Goal: Check status

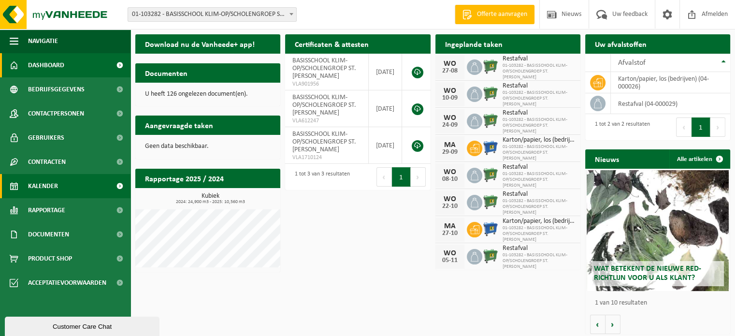
click at [42, 187] on span "Kalender" at bounding box center [43, 186] width 30 height 24
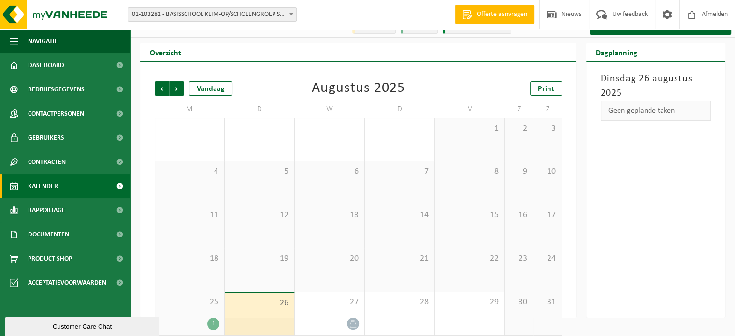
scroll to position [22, 0]
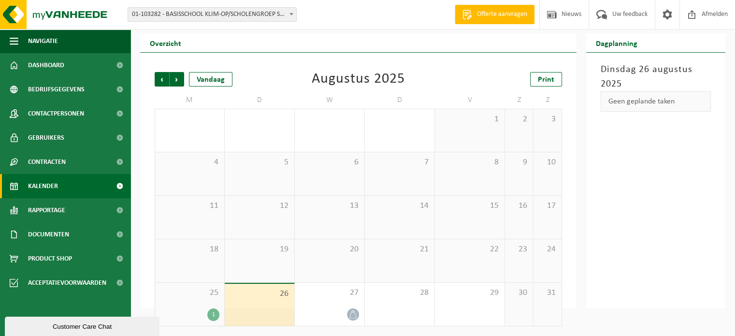
click at [201, 305] on div "25 1" at bounding box center [189, 304] width 69 height 43
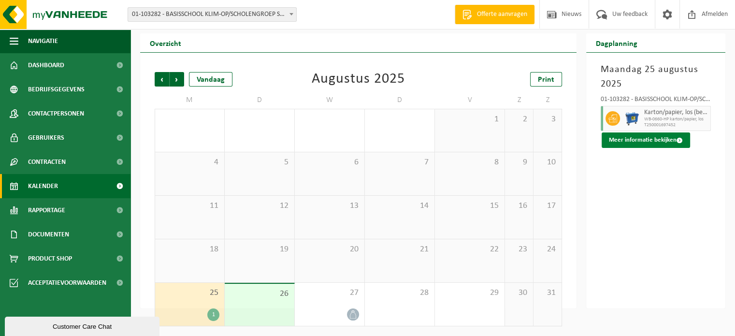
click at [667, 137] on button "Meer informatie bekijken" at bounding box center [646, 139] width 88 height 15
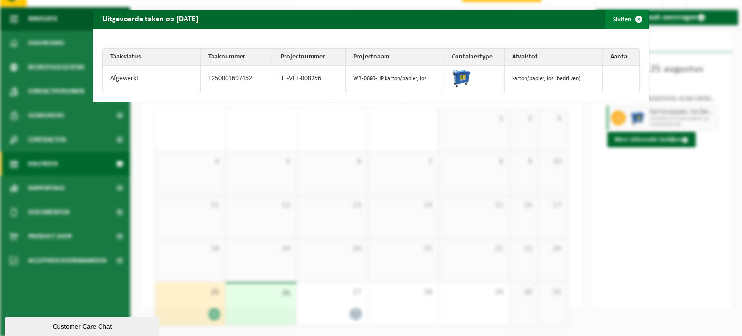
click at [632, 22] on span "button" at bounding box center [638, 19] width 19 height 19
